Goal: Task Accomplishment & Management: Manage account settings

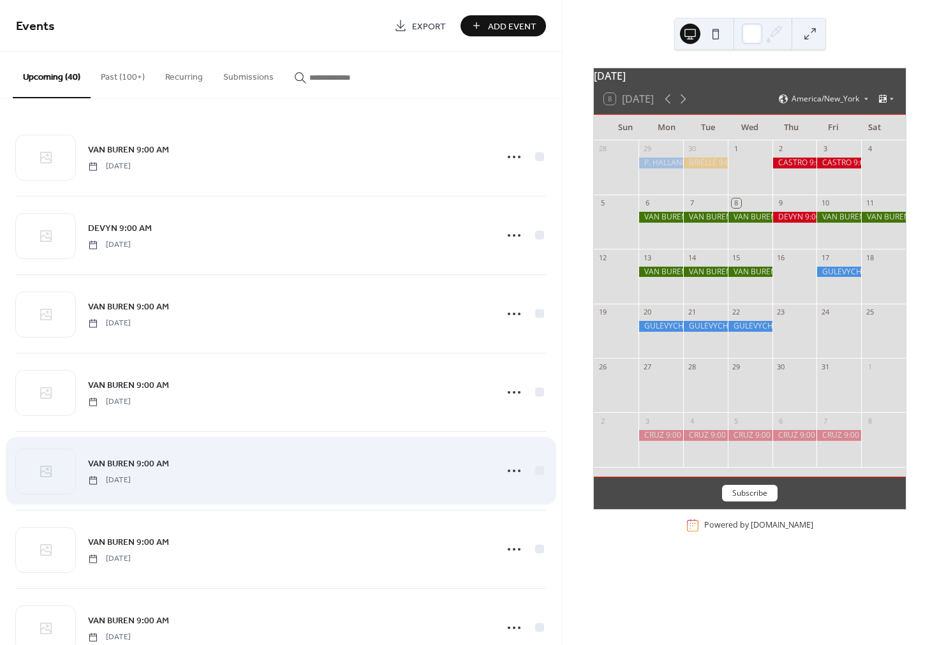
scroll to position [244, 0]
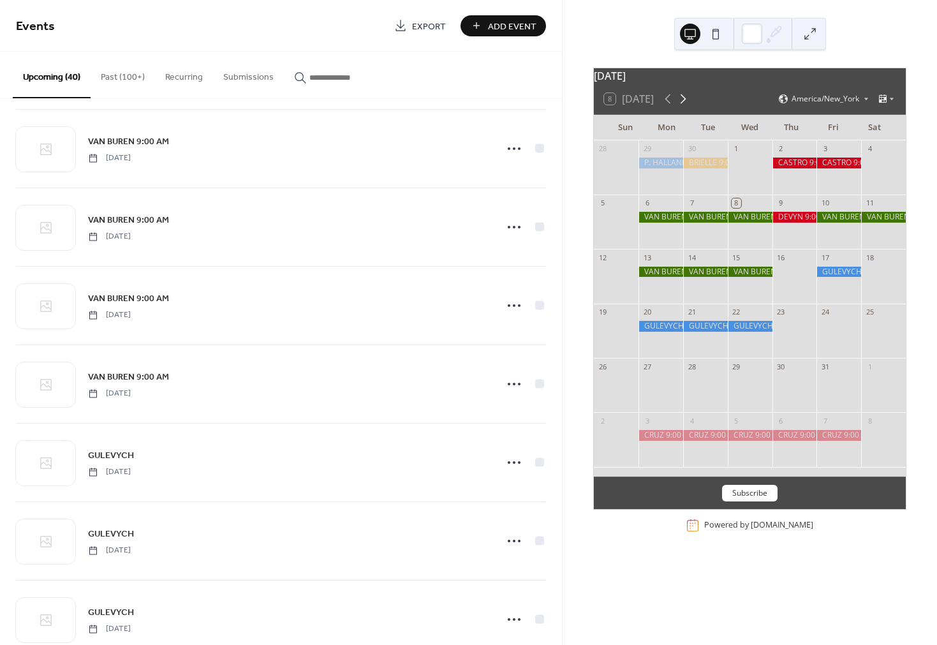
click at [684, 104] on icon at bounding box center [684, 99] width 6 height 10
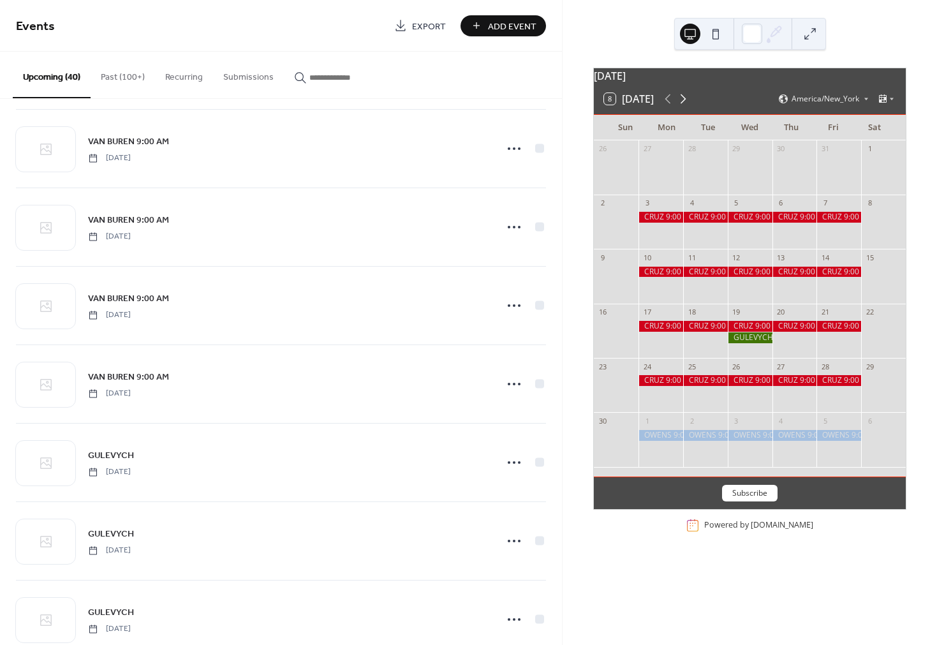
click at [684, 107] on icon at bounding box center [683, 98] width 15 height 15
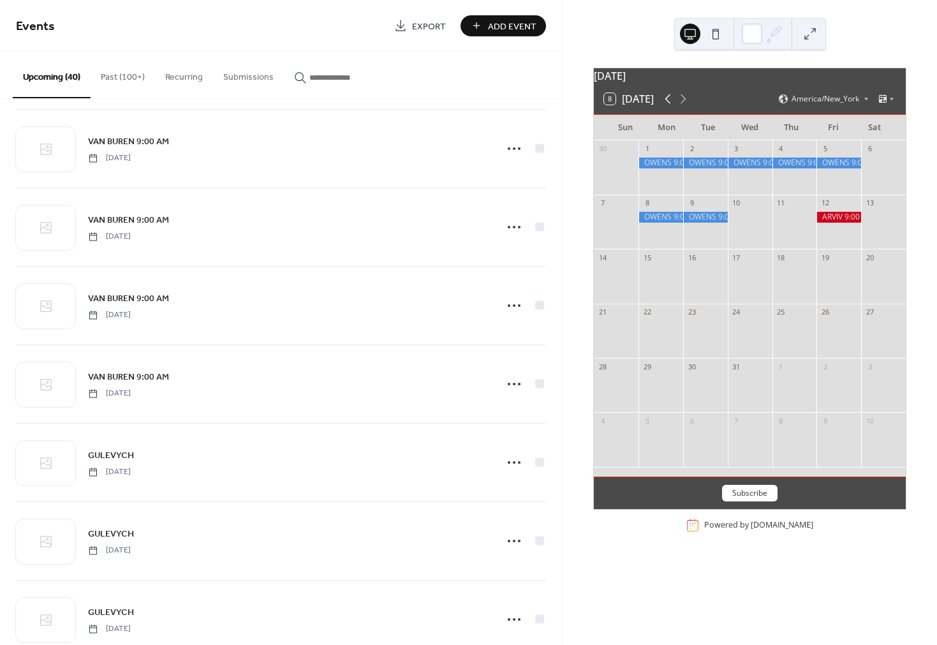
click at [669, 104] on icon at bounding box center [668, 99] width 6 height 10
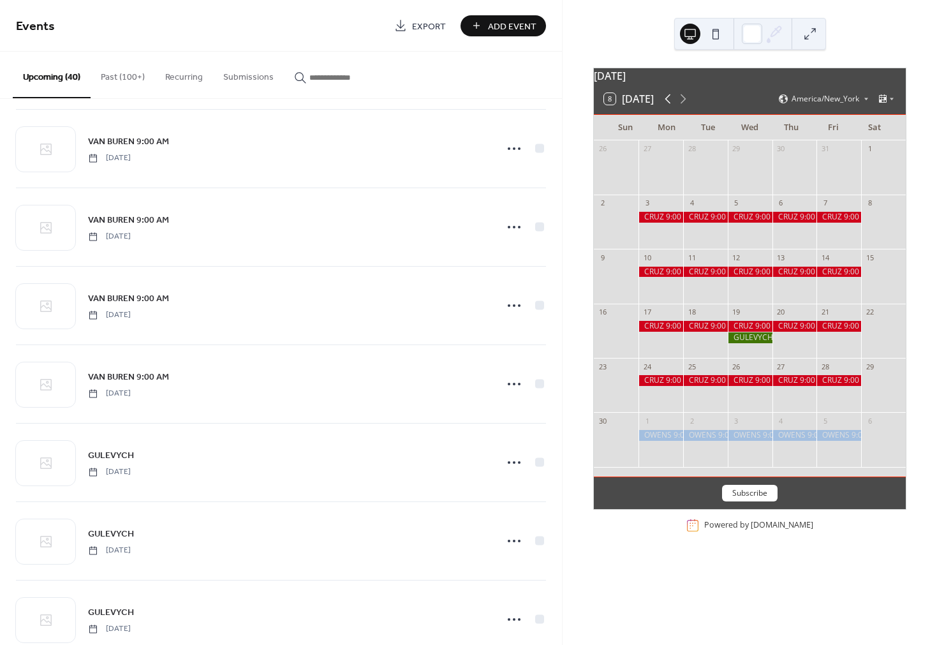
click at [669, 104] on icon at bounding box center [668, 99] width 6 height 10
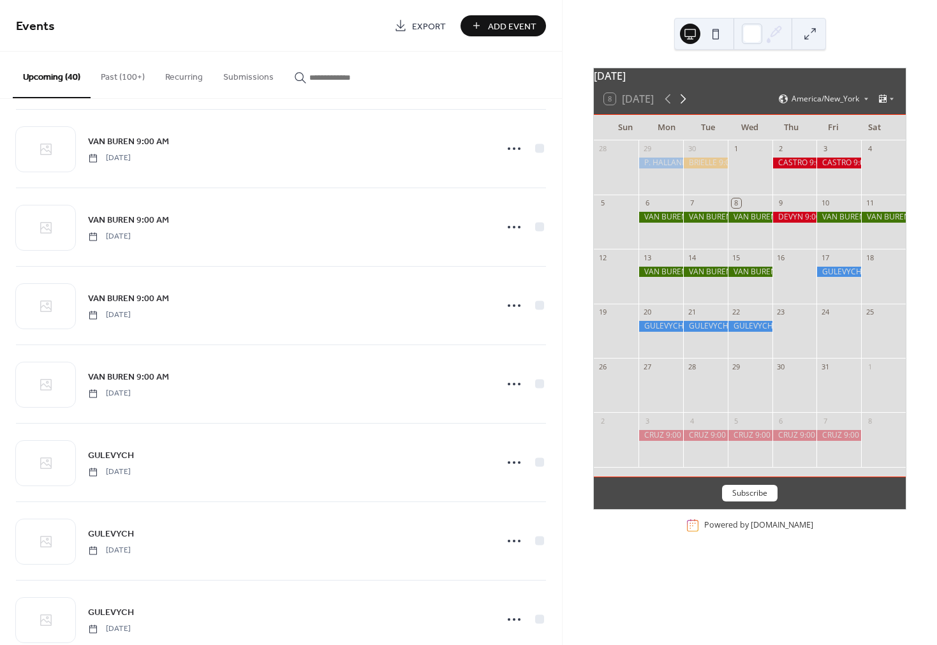
click at [685, 104] on icon at bounding box center [684, 99] width 6 height 10
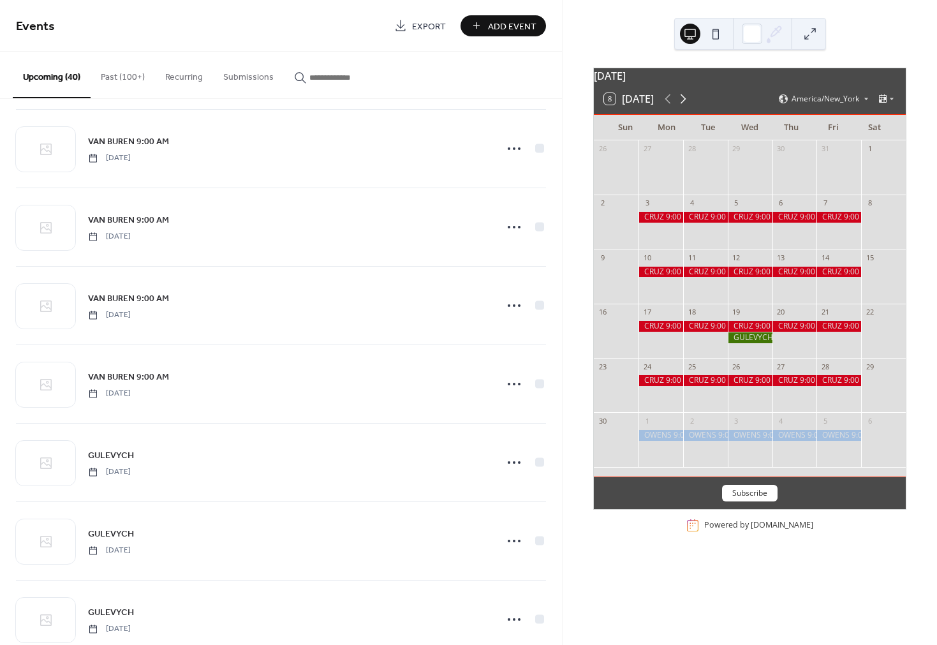
click at [685, 104] on icon at bounding box center [684, 99] width 6 height 10
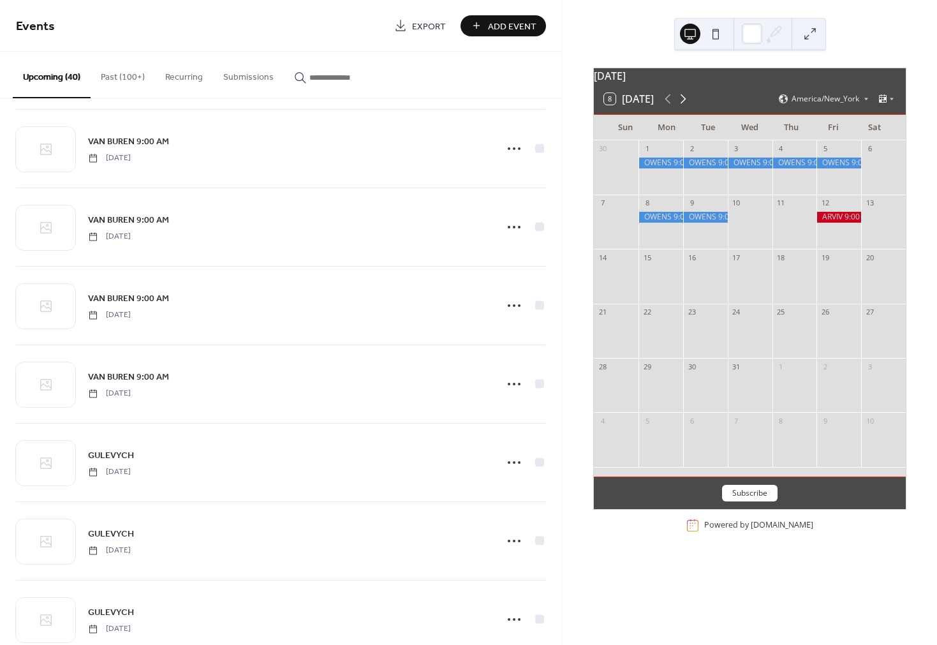
click at [687, 107] on icon at bounding box center [683, 98] width 15 height 15
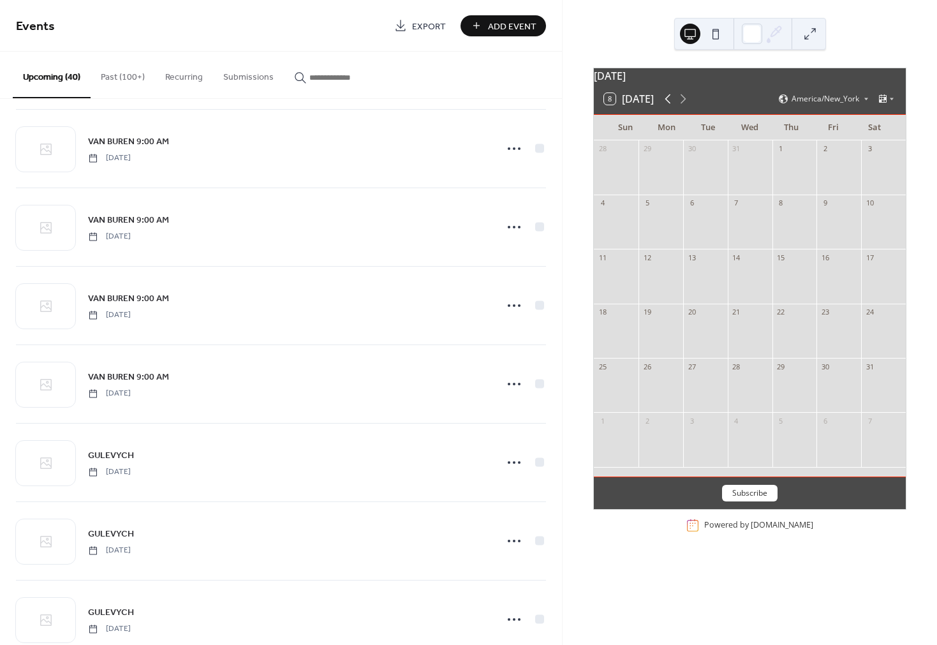
click at [667, 107] on icon at bounding box center [667, 98] width 15 height 15
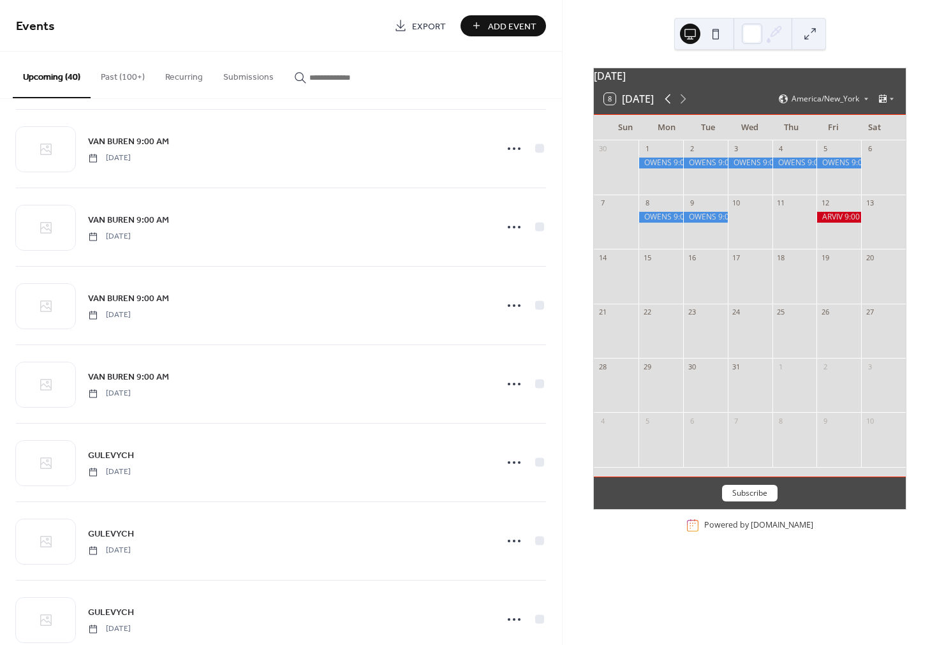
click at [667, 107] on icon at bounding box center [667, 98] width 15 height 15
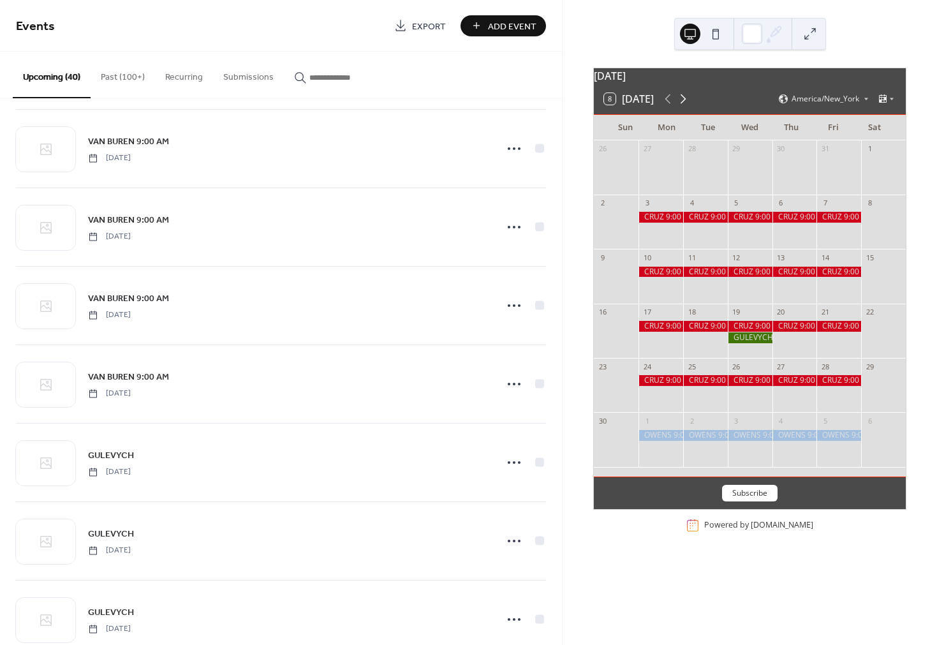
click at [683, 107] on icon at bounding box center [683, 98] width 15 height 15
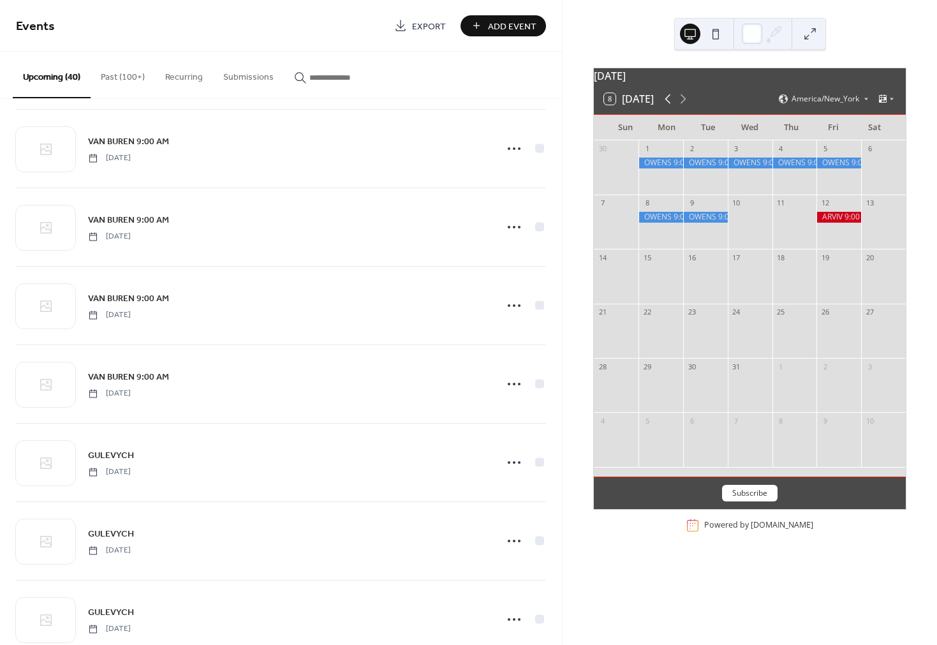
click at [667, 107] on icon at bounding box center [667, 98] width 15 height 15
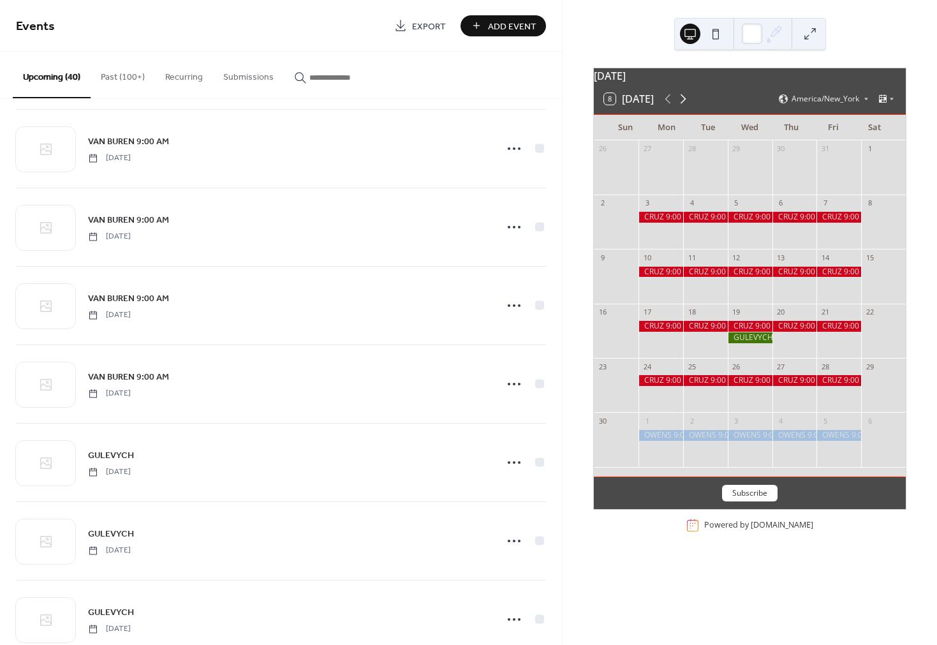
click at [684, 107] on icon at bounding box center [683, 98] width 15 height 15
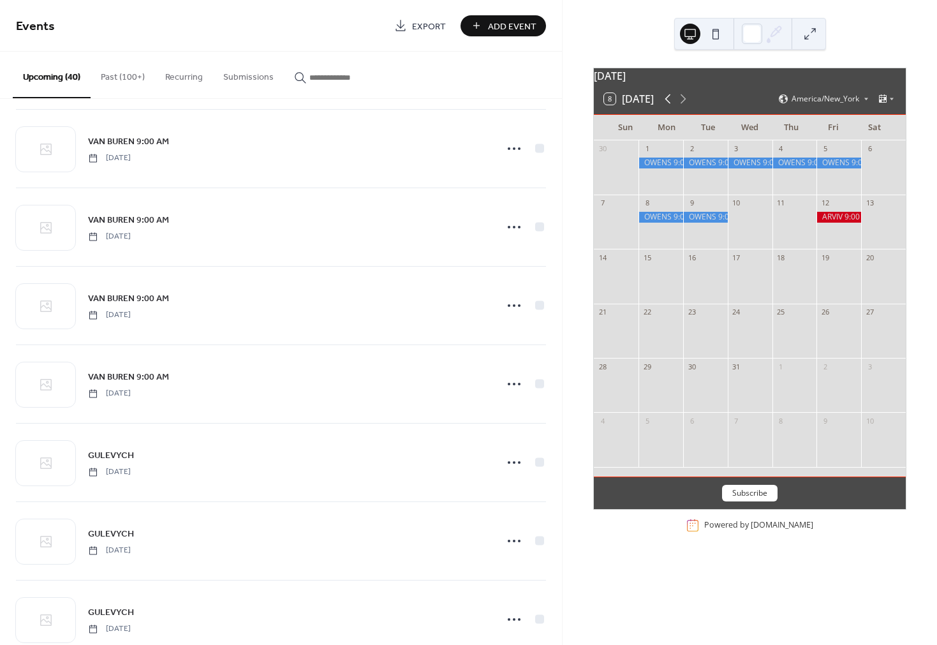
click at [668, 107] on icon at bounding box center [667, 98] width 15 height 15
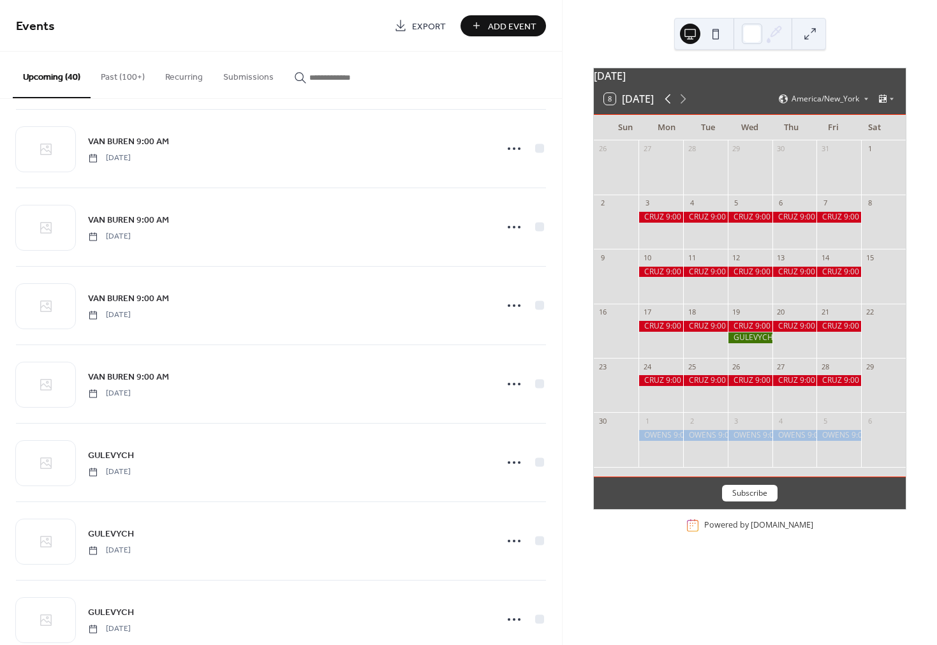
click at [668, 107] on icon at bounding box center [667, 98] width 15 height 15
